Goal: Transaction & Acquisition: Purchase product/service

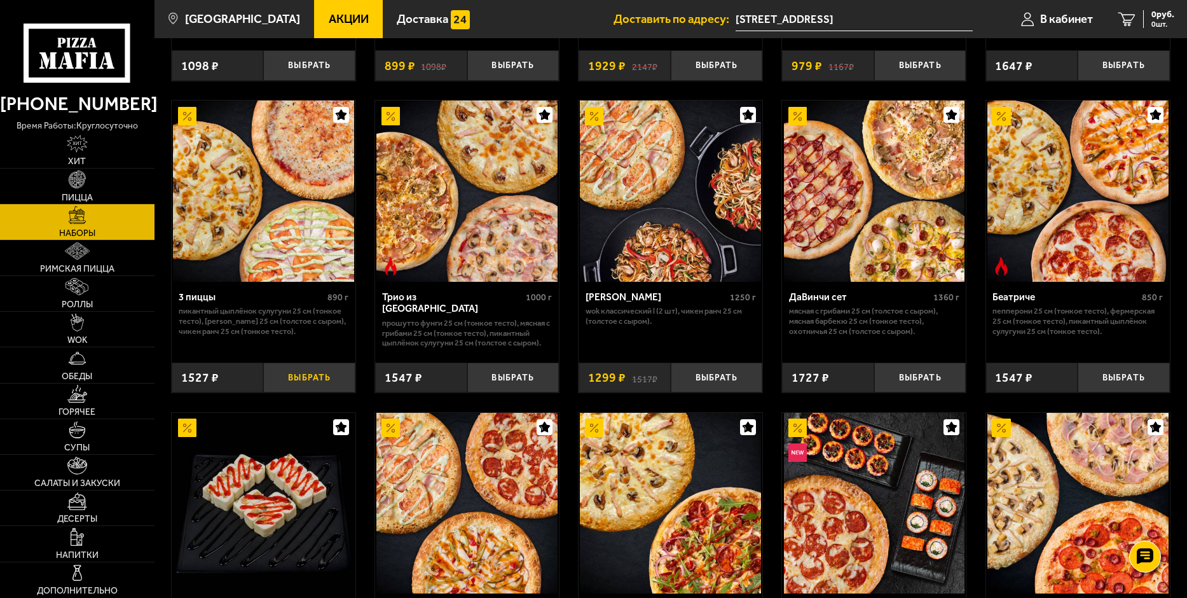
scroll to position [318, 0]
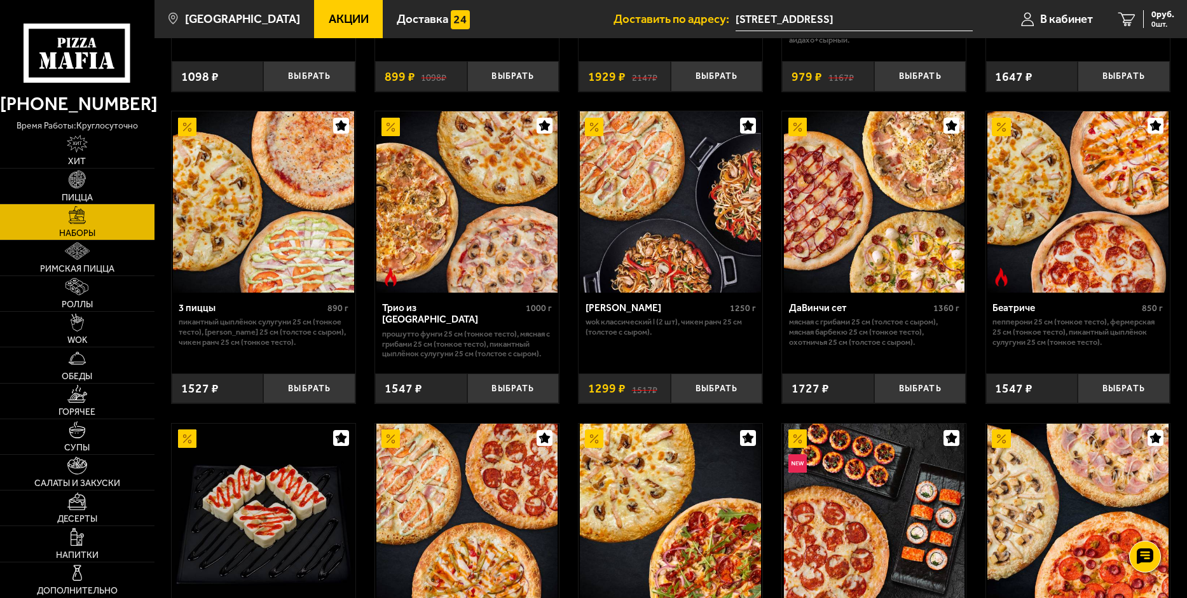
click at [464, 335] on p "Прошутто Фунги 25 см (тонкое тесто), Мясная с грибами 25 см (тонкое тесто), Пик…" at bounding box center [467, 344] width 170 height 30
click at [448, 223] on img at bounding box center [466, 201] width 181 height 181
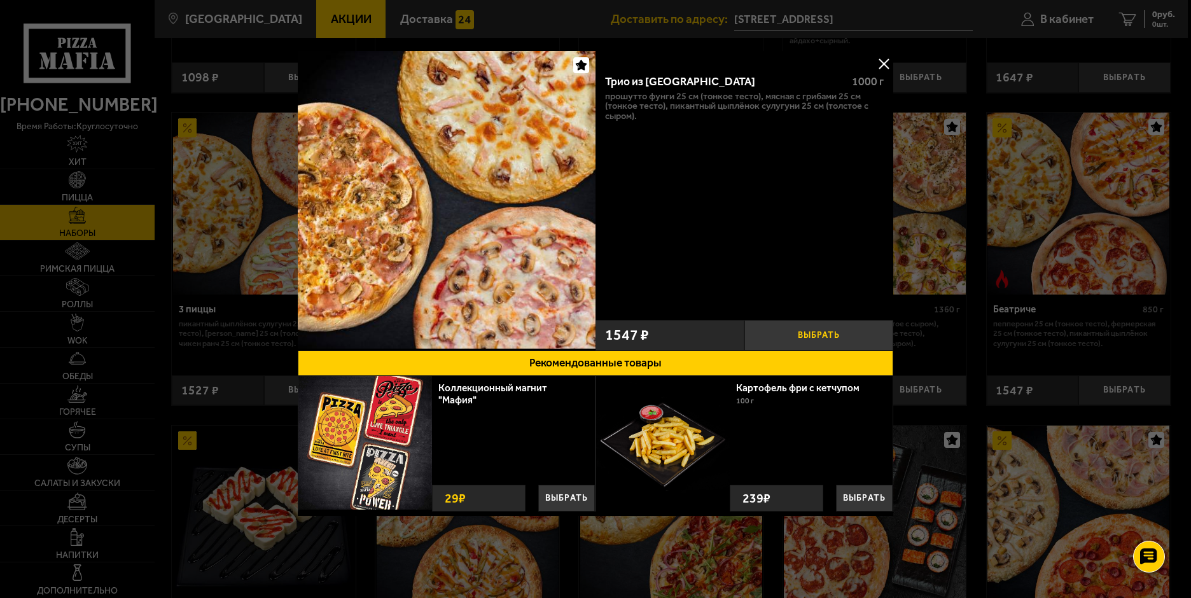
click at [818, 330] on button "Выбрать" at bounding box center [818, 335] width 149 height 31
click at [891, 55] on button at bounding box center [883, 63] width 19 height 19
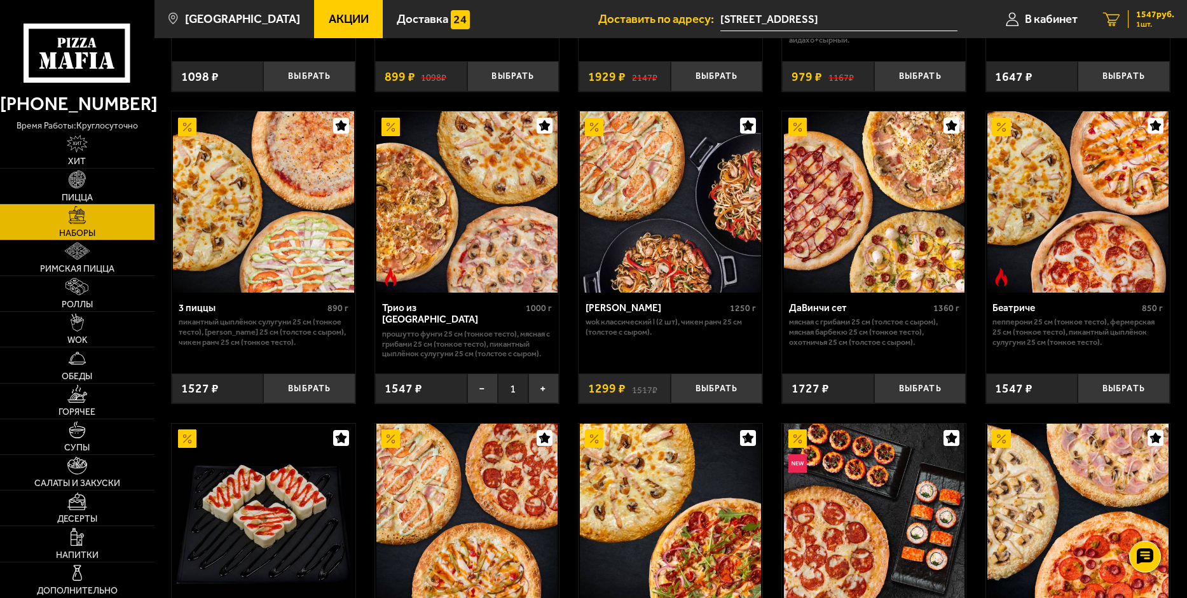
click at [1151, 16] on span "1547 руб." at bounding box center [1155, 14] width 38 height 9
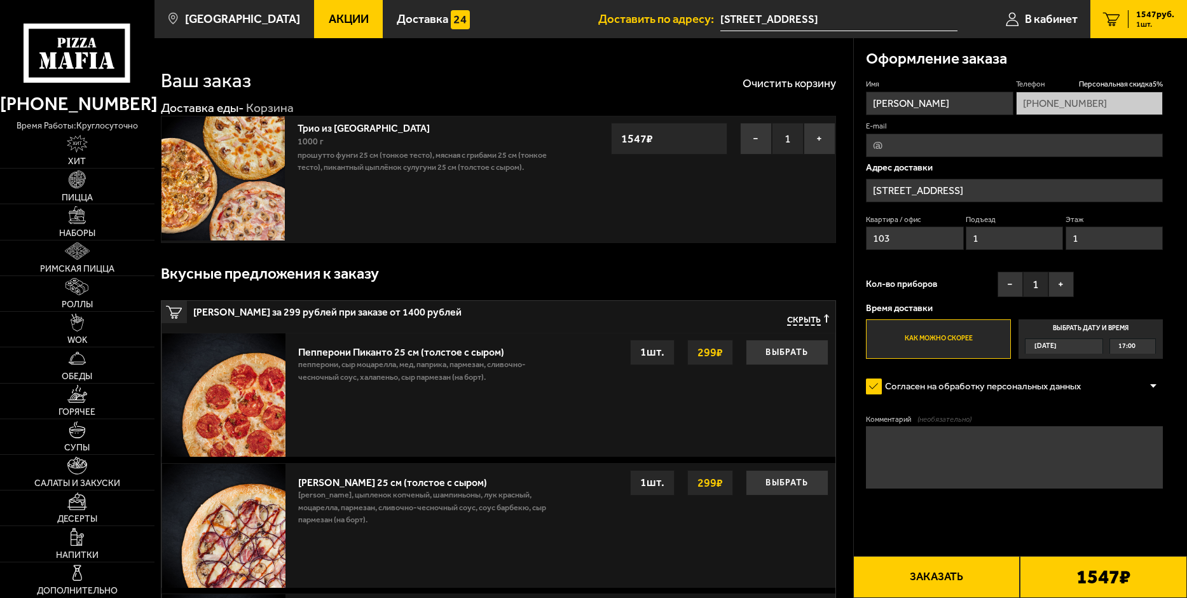
click at [406, 149] on p "Прошутто Фунги 25 см (тонкое тесто), Мясная с грибами 25 см (тонкое тесто), Пик…" at bounding box center [435, 161] width 275 height 25
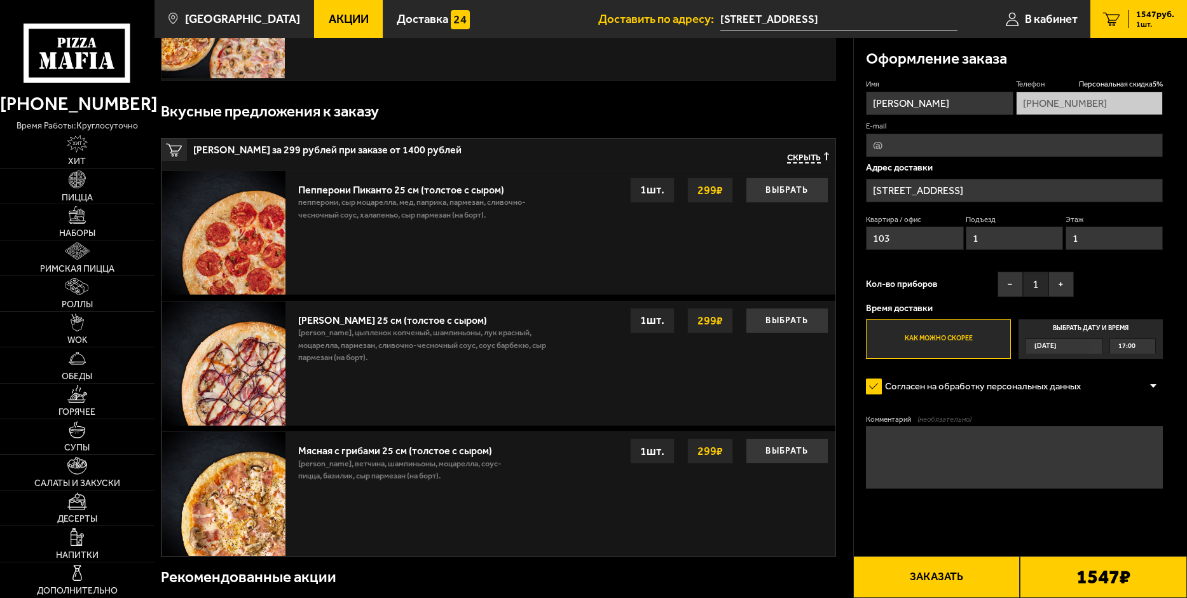
scroll to position [191, 0]
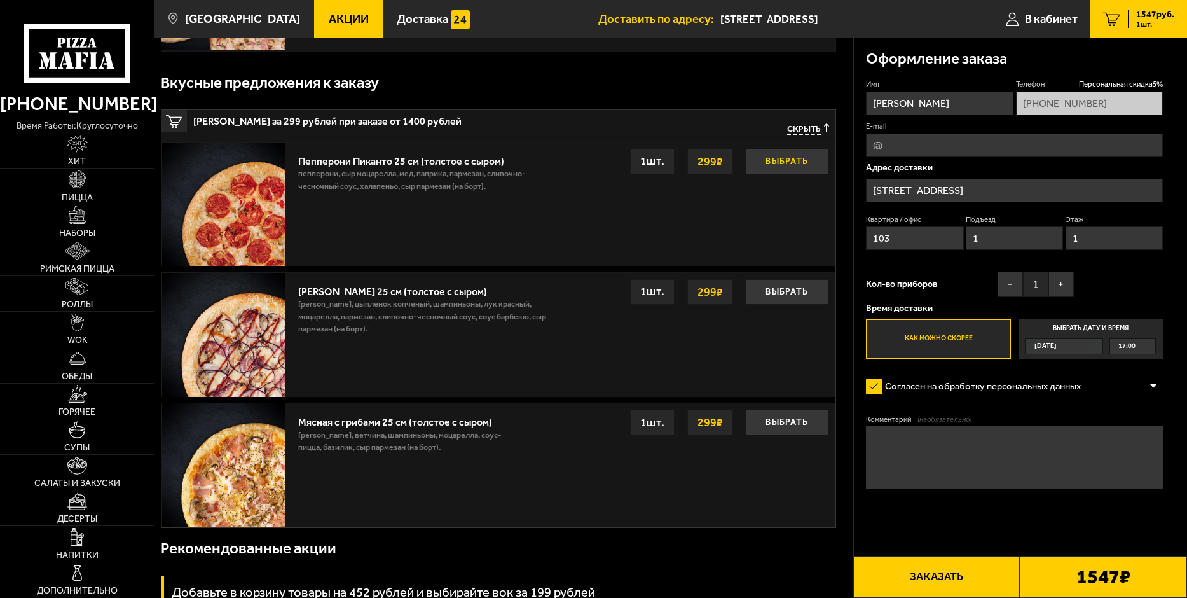
click at [794, 160] on button "Выбрать" at bounding box center [787, 161] width 83 height 25
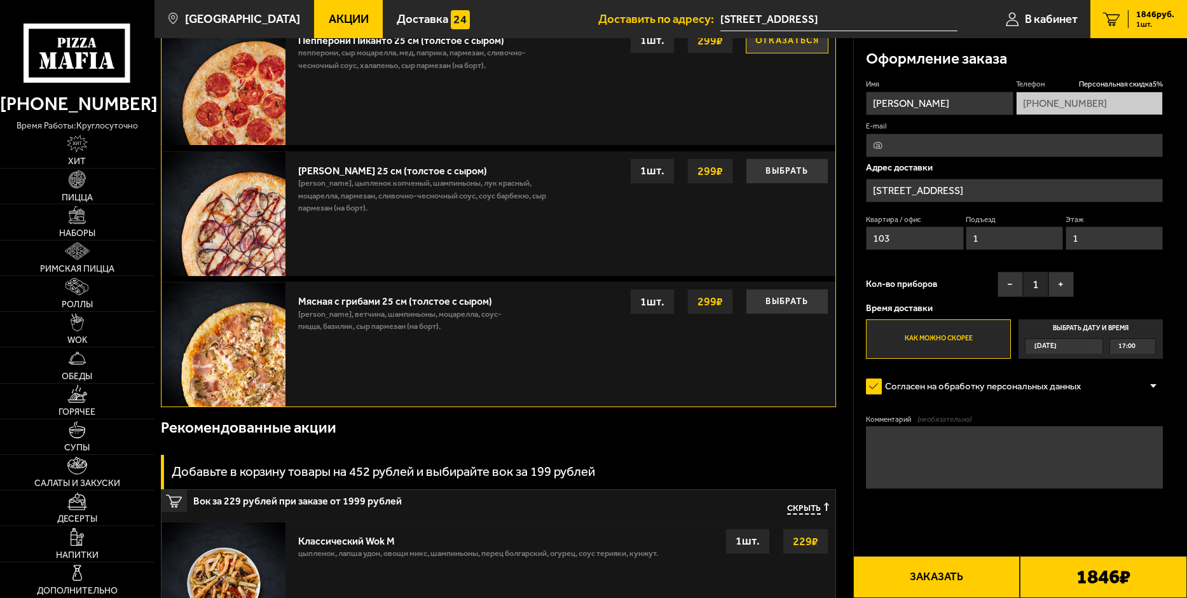
scroll to position [0, 0]
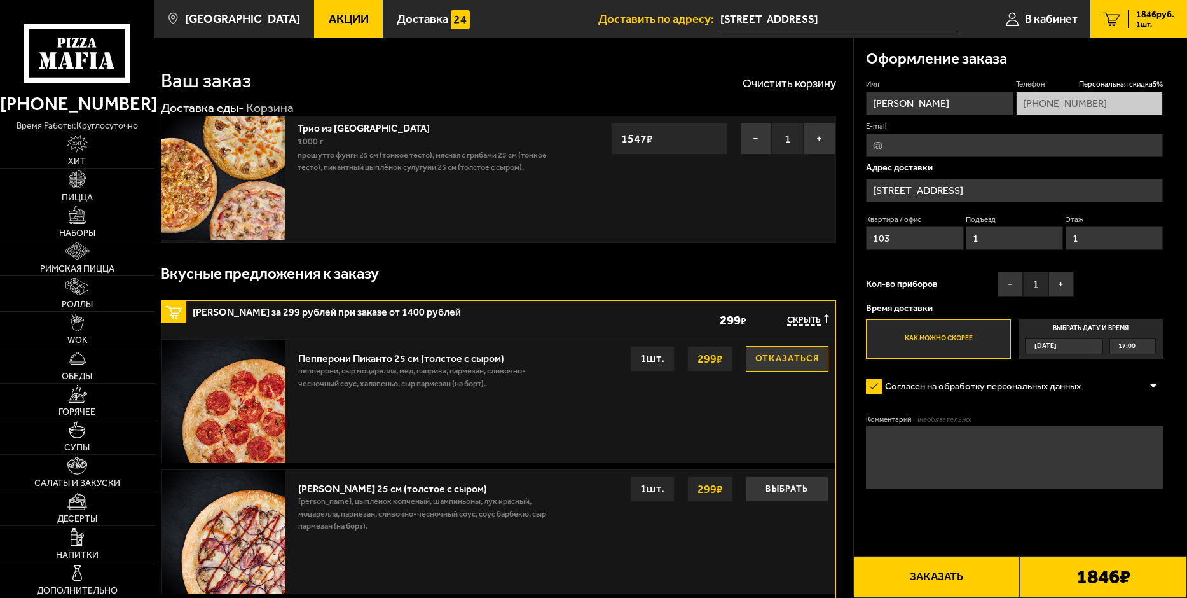
click at [321, 128] on link "Трио из [GEOGRAPHIC_DATA]" at bounding box center [370, 126] width 144 height 16
click at [230, 155] on img at bounding box center [223, 177] width 123 height 123
click at [79, 193] on span "Пицца" at bounding box center [77, 197] width 31 height 9
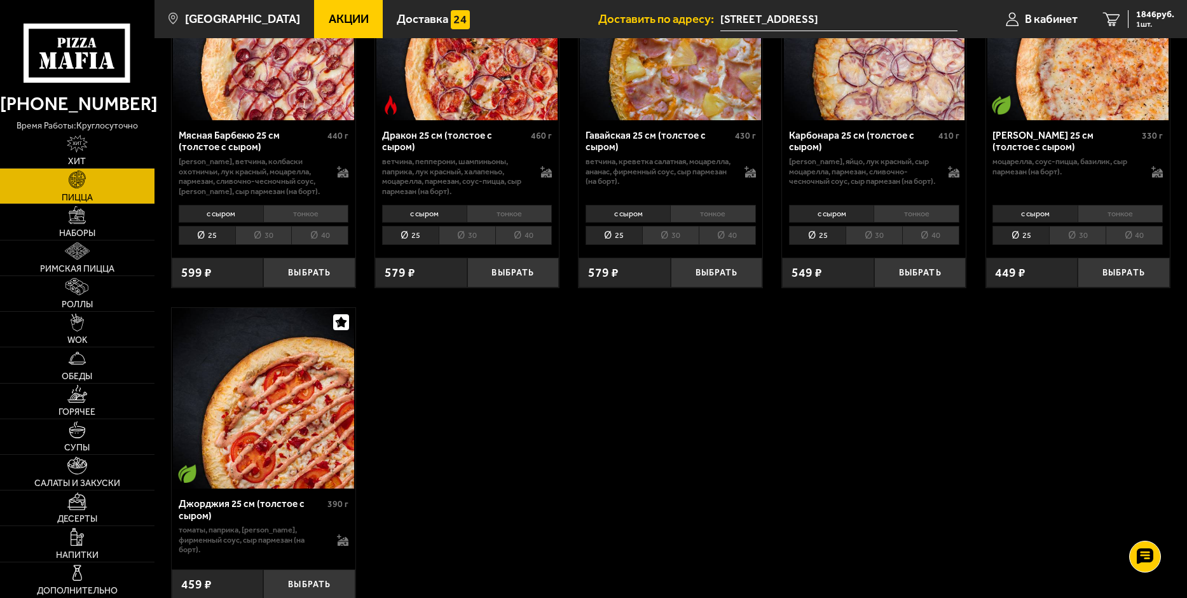
scroll to position [2544, 0]
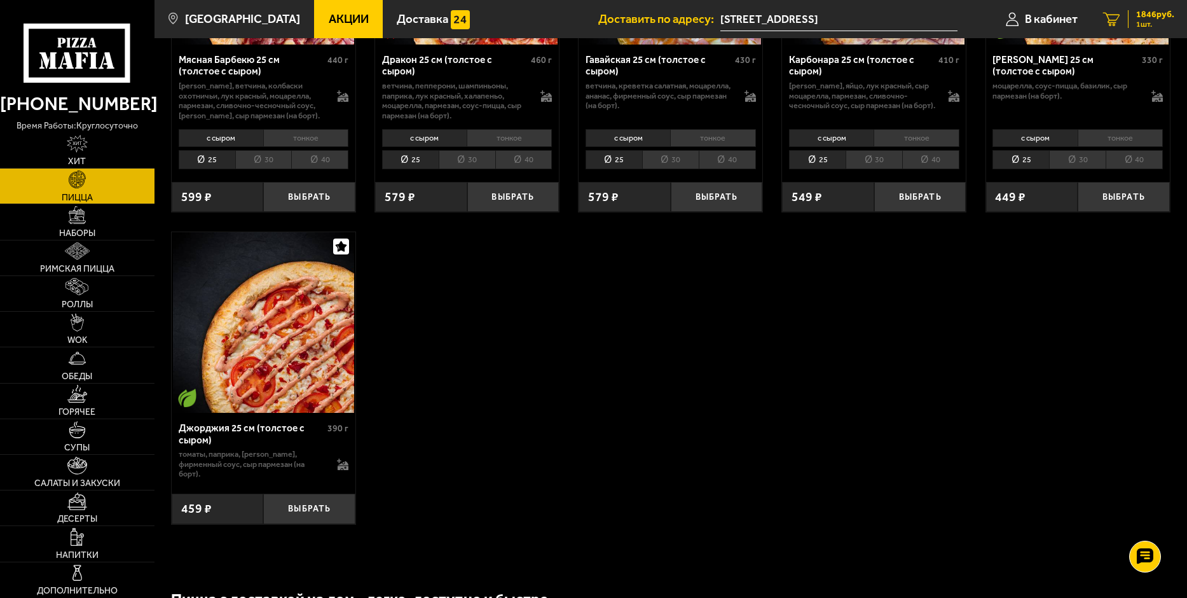
click at [1142, 13] on span "1846 руб." at bounding box center [1155, 14] width 38 height 9
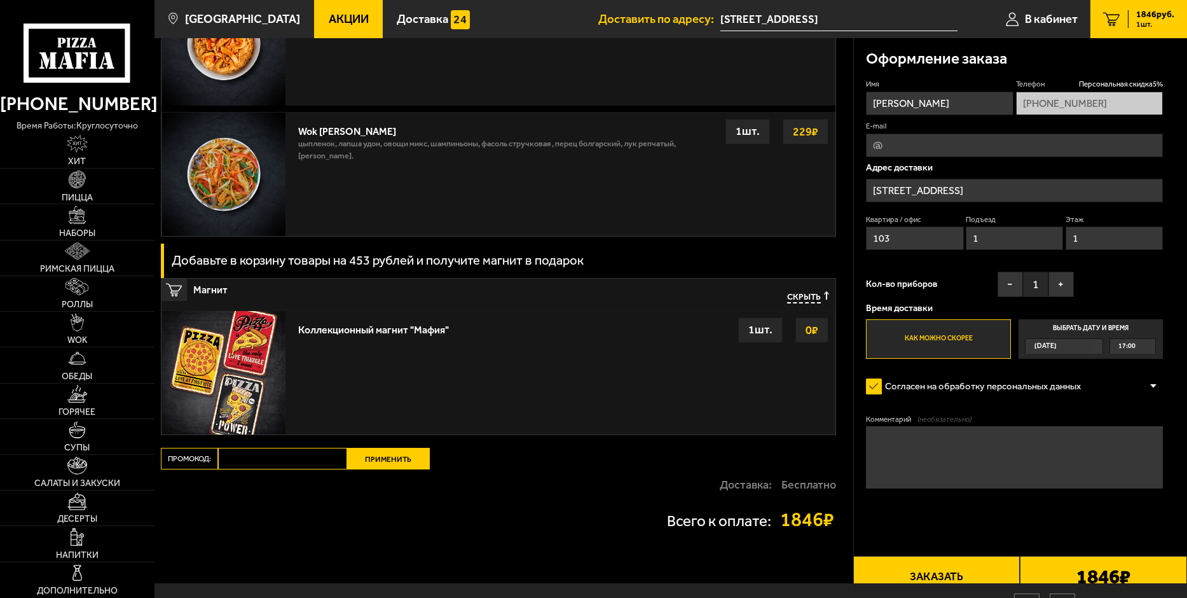
scroll to position [1399, 0]
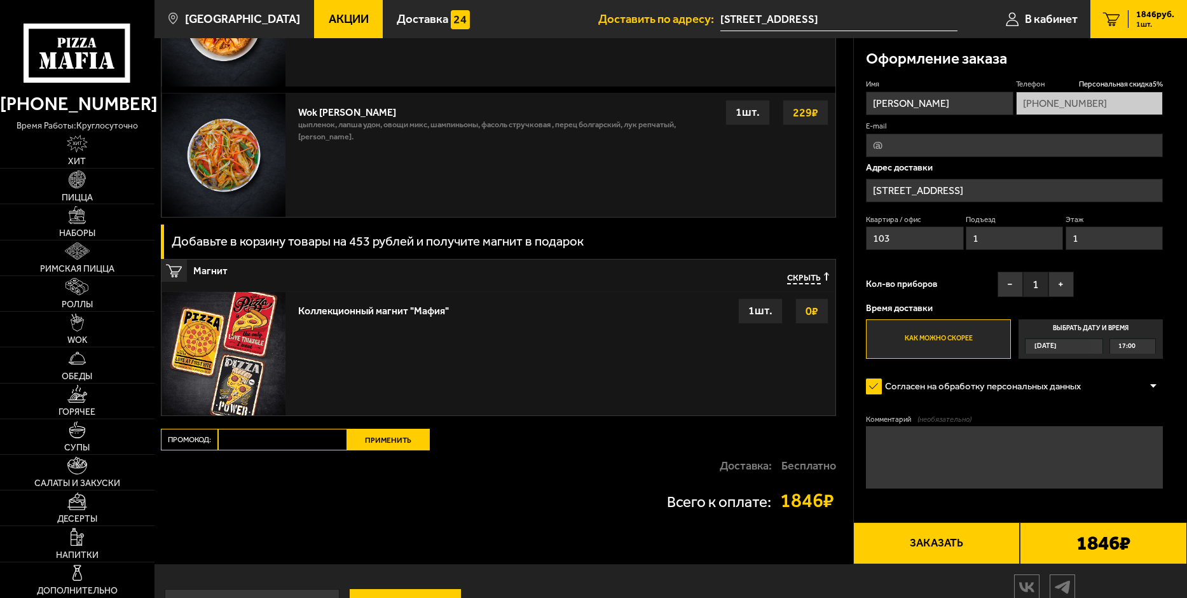
click at [391, 308] on div "Коллекционный магнит "Мафия"" at bounding box center [373, 307] width 151 height 18
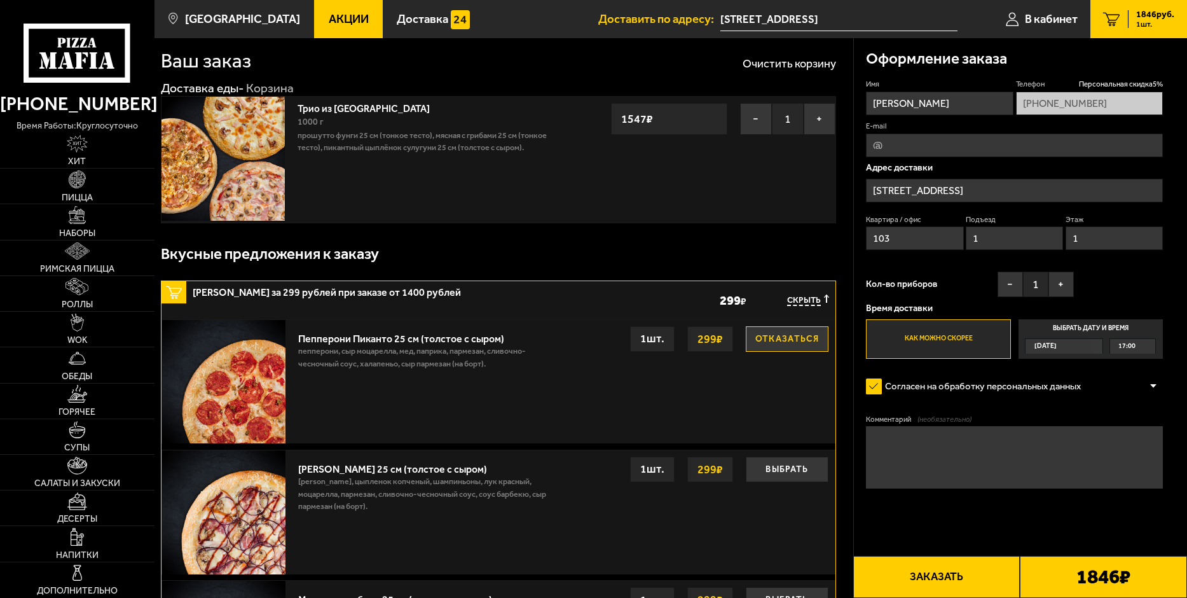
scroll to position [0, 0]
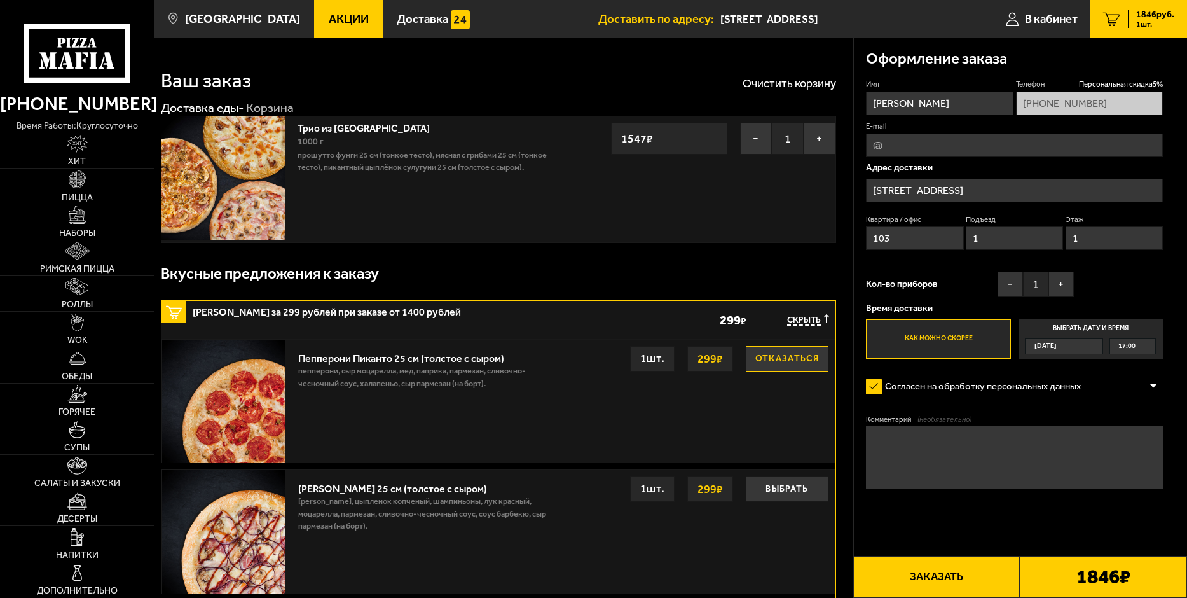
click at [1088, 343] on div "[DATE]" at bounding box center [1058, 346] width 65 height 14
click at [0, 0] on input "Выбрать дату и время [DATE] 17:00" at bounding box center [0, 0] width 0 height 0
click at [1057, 349] on span "[DATE]" at bounding box center [1046, 346] width 22 height 14
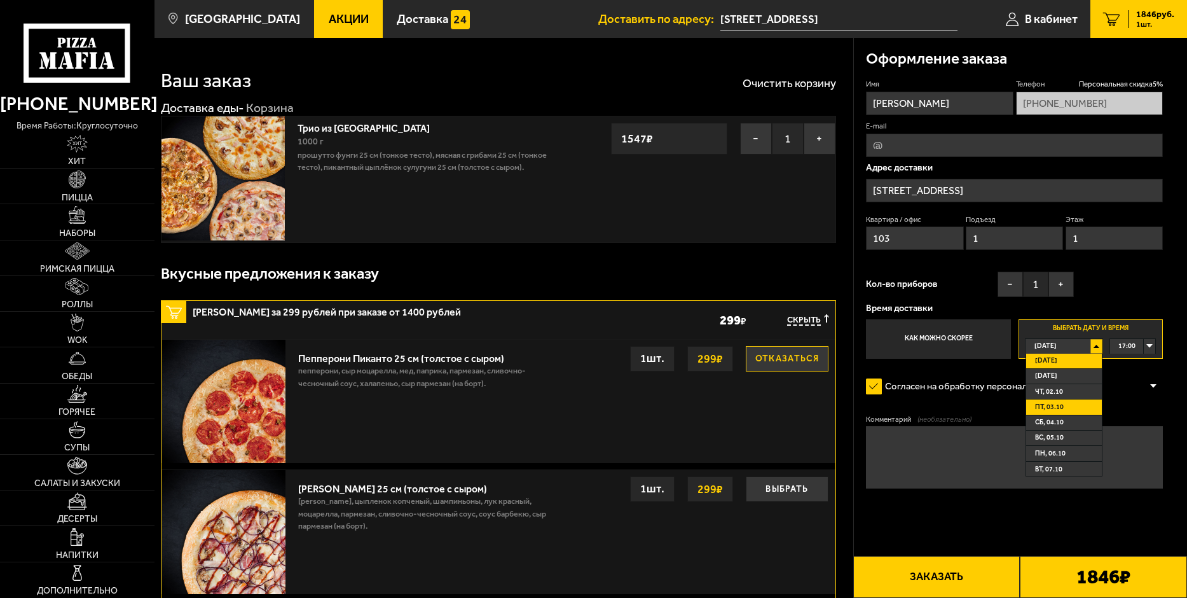
click at [1063, 401] on span "пт, 03.10" at bounding box center [1049, 407] width 29 height 14
